Goal: Information Seeking & Learning: Learn about a topic

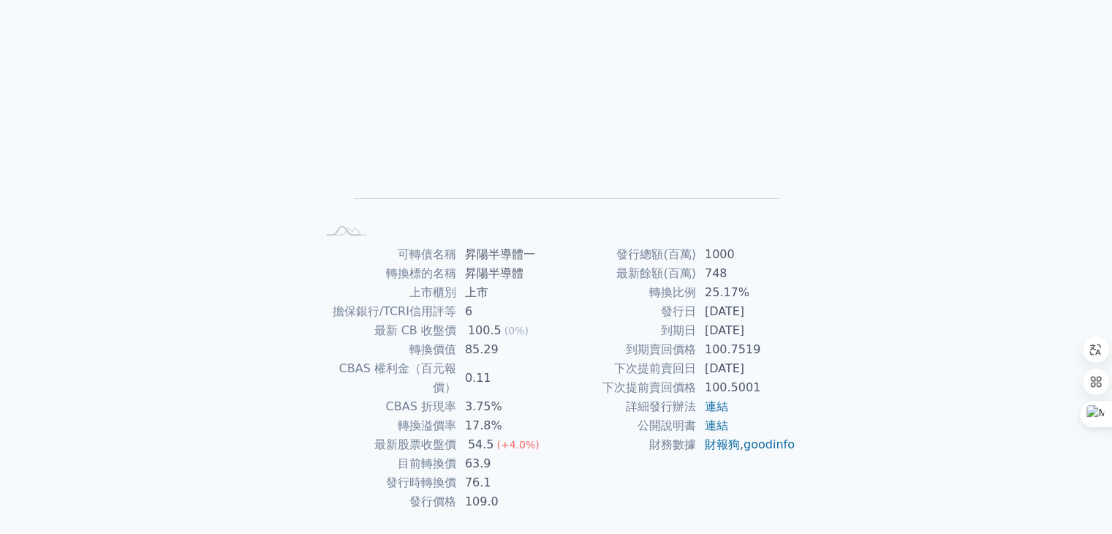
scroll to position [143, 0]
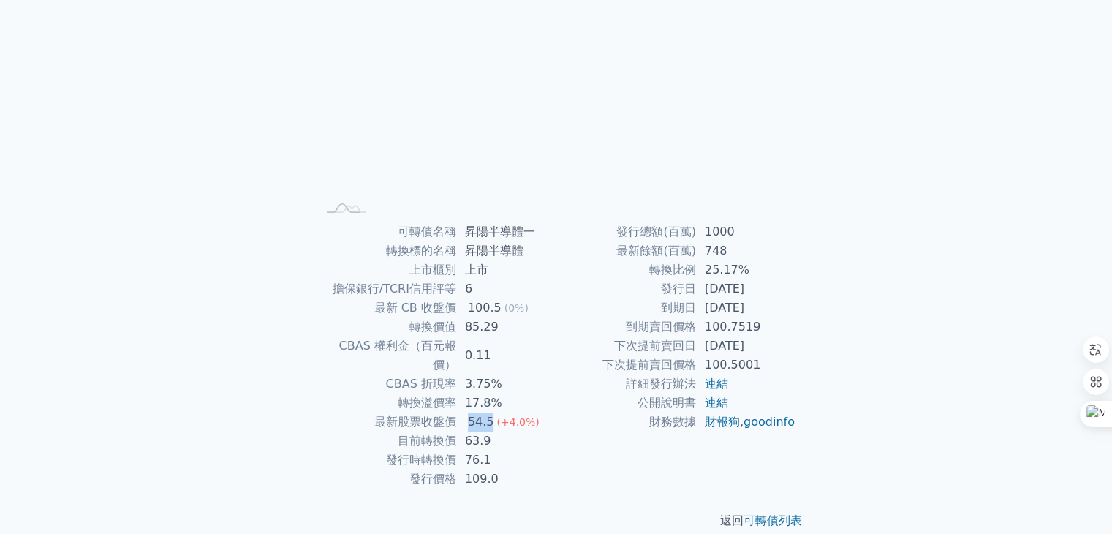
drag, startPoint x: 488, startPoint y: 404, endPoint x: 450, endPoint y: 403, distance: 38.0
click at [450, 412] on tr "最新股票收盤價 54.5 (+4.0%)" at bounding box center [437, 421] width 240 height 19
drag, startPoint x: 493, startPoint y: 422, endPoint x: 455, endPoint y: 420, distance: 37.3
click at [455, 431] on tr "目前轉換價 63.9" at bounding box center [437, 440] width 240 height 19
click at [620, 311] on td "到期日" at bounding box center [626, 307] width 140 height 19
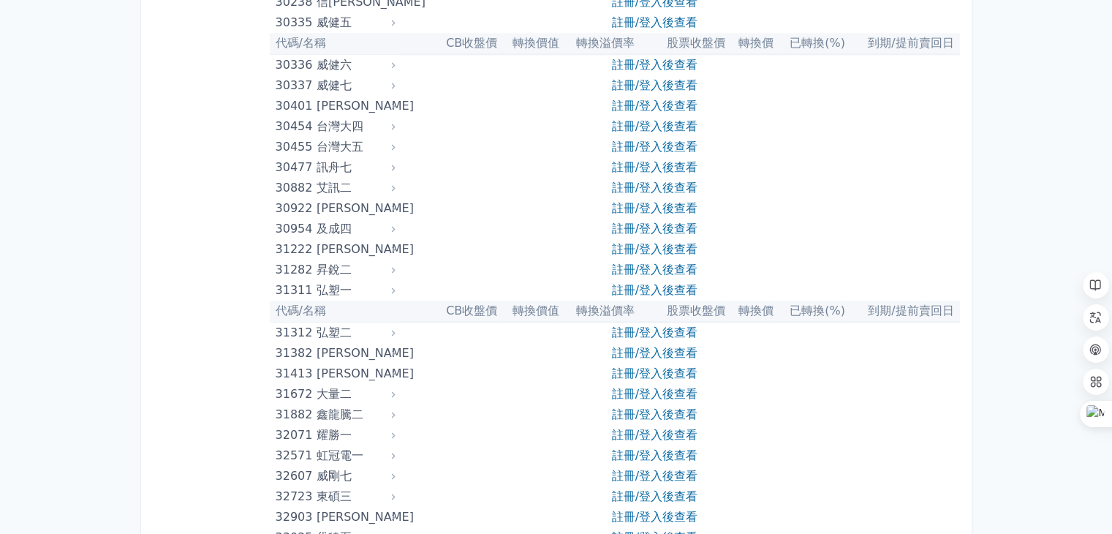
scroll to position [7722, 0]
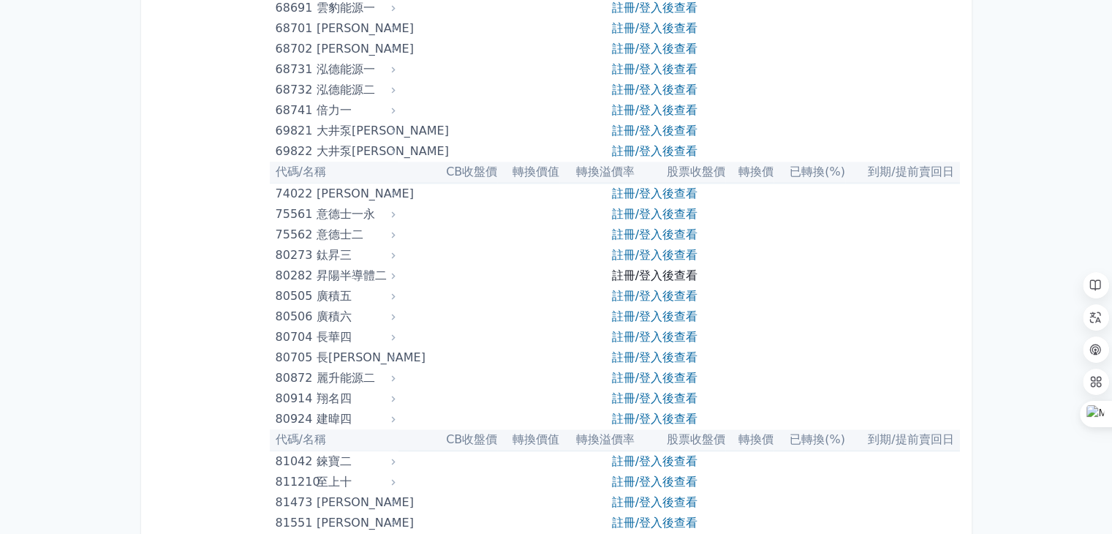
click at [681, 273] on link "註冊/登入後查看" at bounding box center [655, 275] width 86 height 14
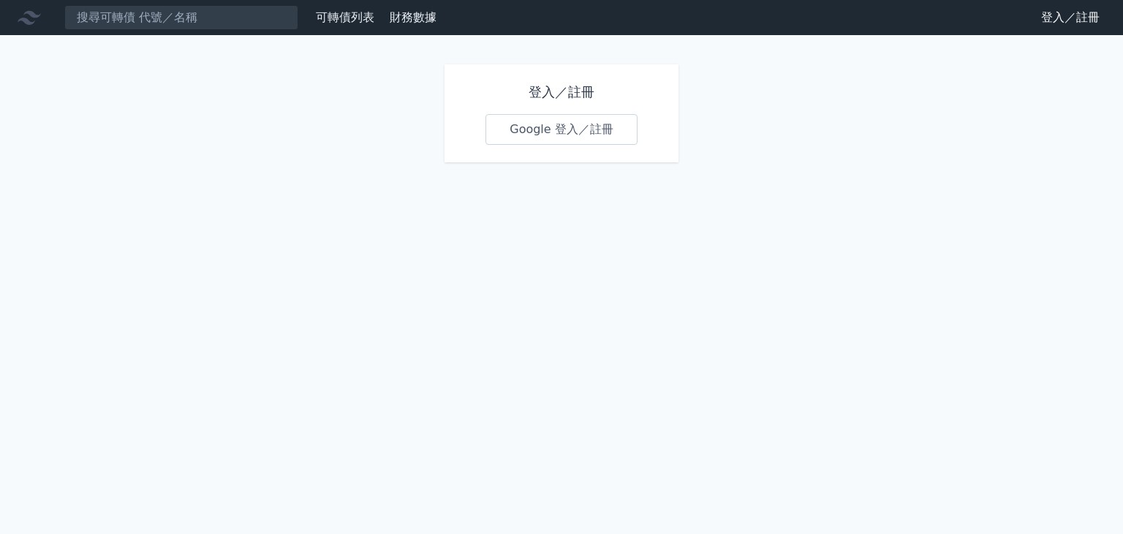
click at [583, 128] on link "Google 登入／註冊" at bounding box center [561, 129] width 152 height 31
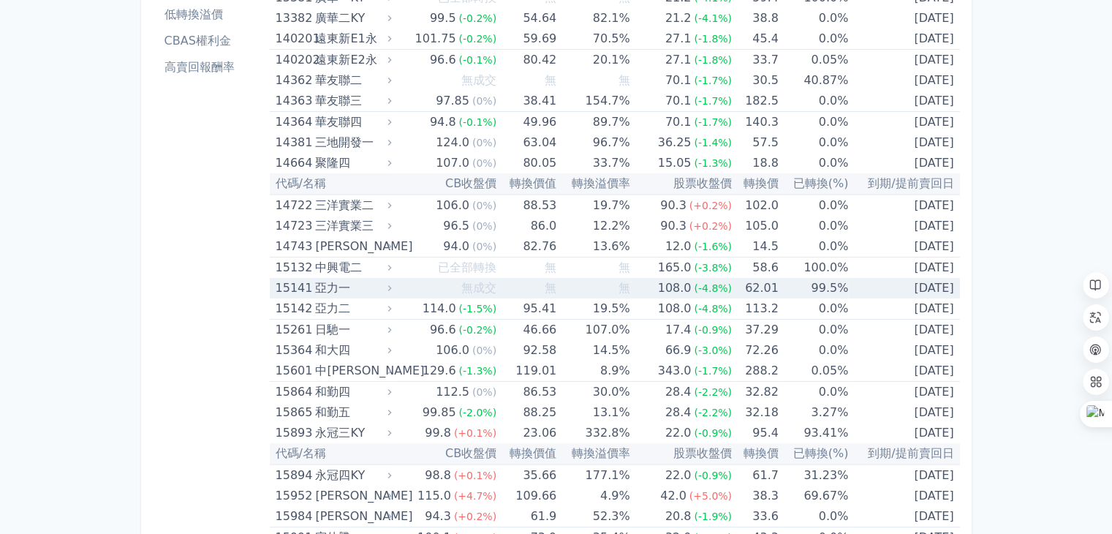
scroll to position [7772, 0]
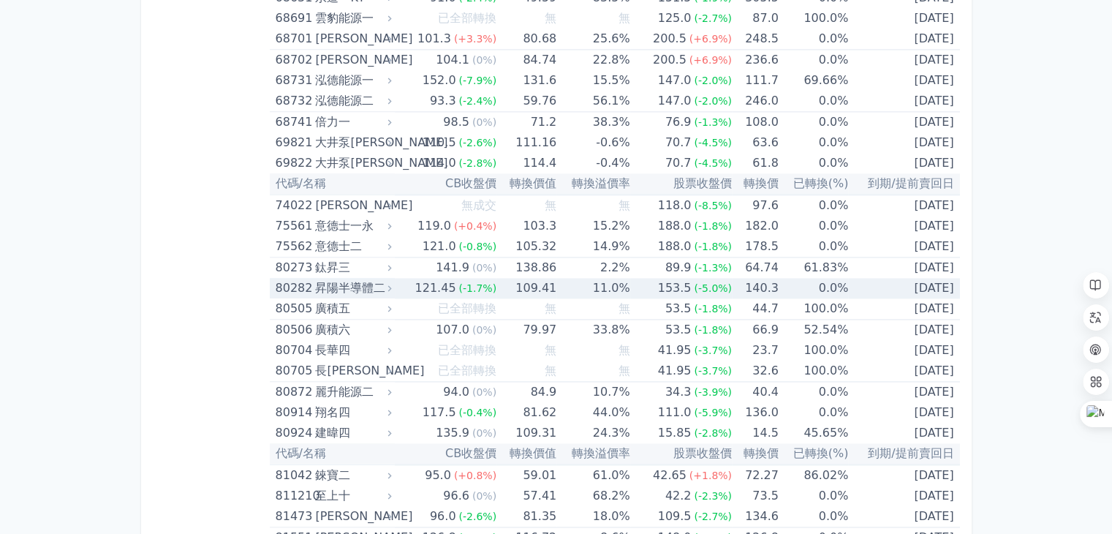
click at [683, 278] on div "153.5" at bounding box center [674, 288] width 39 height 20
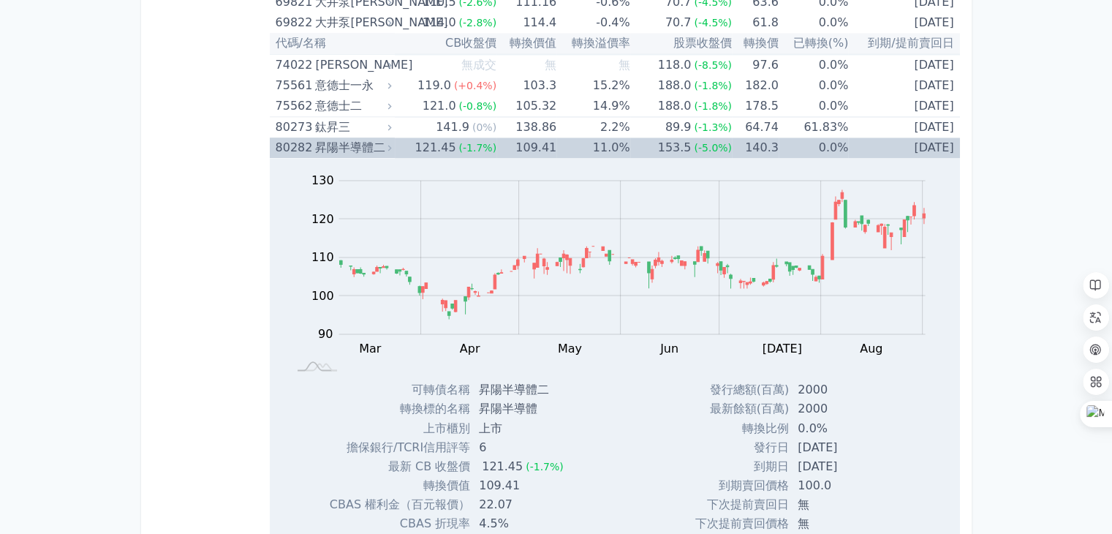
scroll to position [8064, 0]
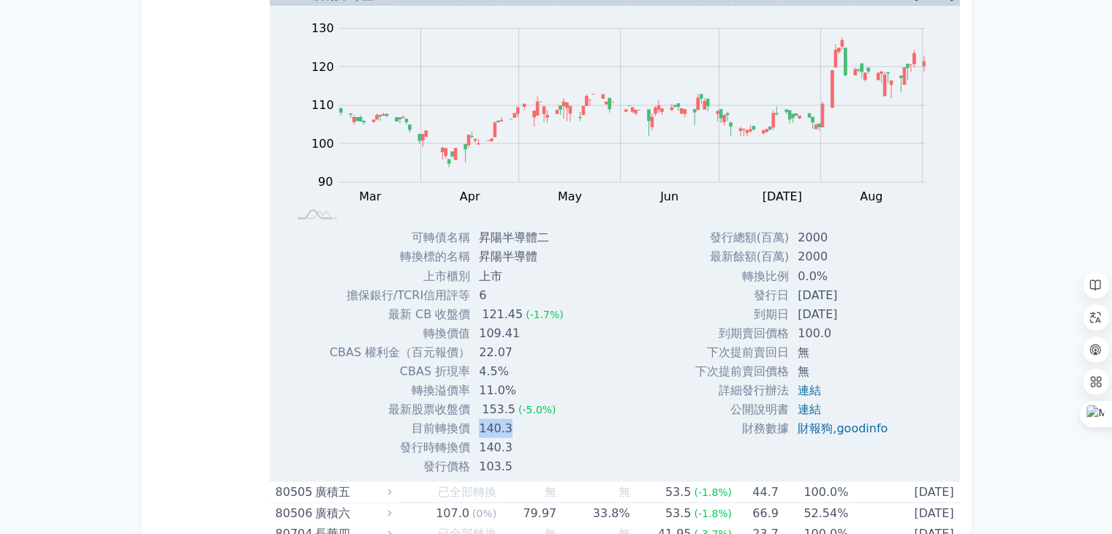
drag, startPoint x: 512, startPoint y: 409, endPoint x: 478, endPoint y: 409, distance: 34.4
click at [478, 418] on td "140.3" at bounding box center [522, 427] width 105 height 19
drag, startPoint x: 863, startPoint y: 288, endPoint x: 774, endPoint y: 295, distance: 89.5
click at [774, 304] on tr "到期日 [DATE]" at bounding box center [797, 313] width 204 height 19
click at [618, 319] on div "Zoom Out 100 70 80 90 100 110 120 130 140 L Mar Apr May Jun [DATE] Aug Sep Oct …" at bounding box center [615, 240] width 690 height 469
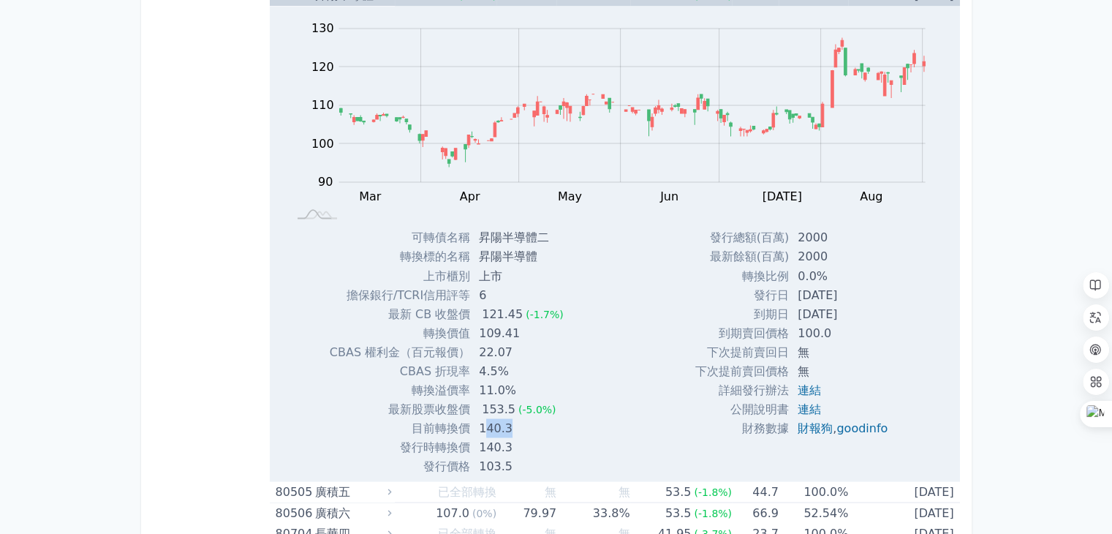
drag, startPoint x: 484, startPoint y: 403, endPoint x: 523, endPoint y: 404, distance: 39.5
click at [523, 418] on td "140.3" at bounding box center [522, 427] width 105 height 19
click at [596, 391] on div "Zoom Out 100 70 80 90 100 110 120 130 140 L Mar Apr May Jun [DATE] Aug Sep Oct …" at bounding box center [615, 240] width 690 height 469
